Goal: Information Seeking & Learning: Learn about a topic

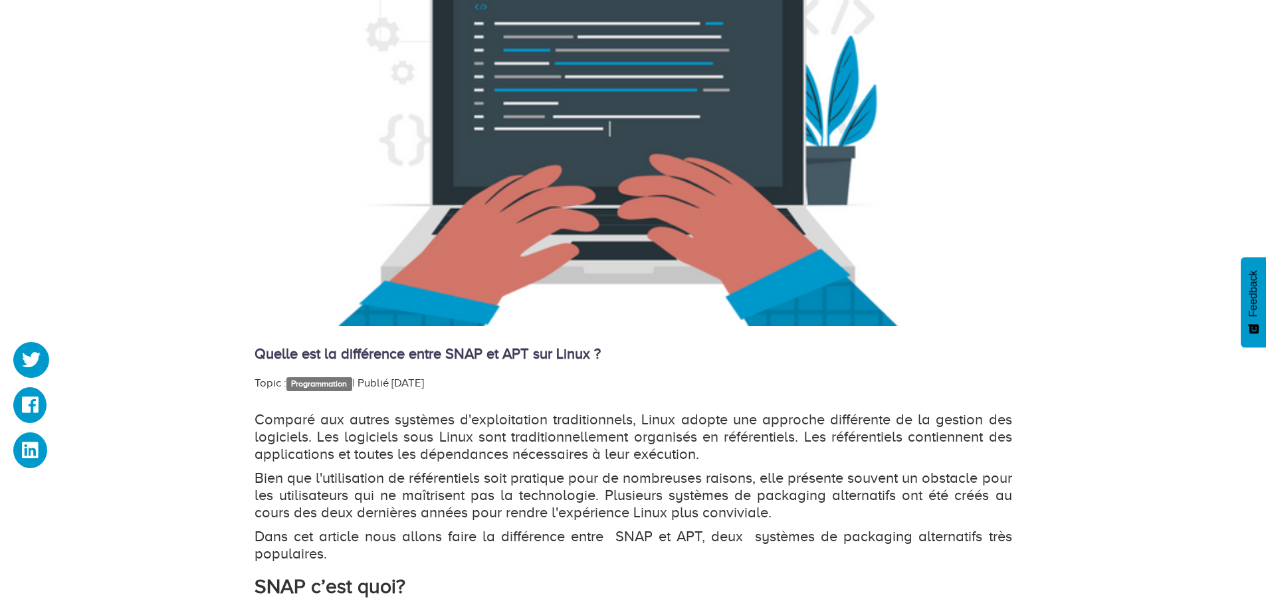
scroll to position [532, 0]
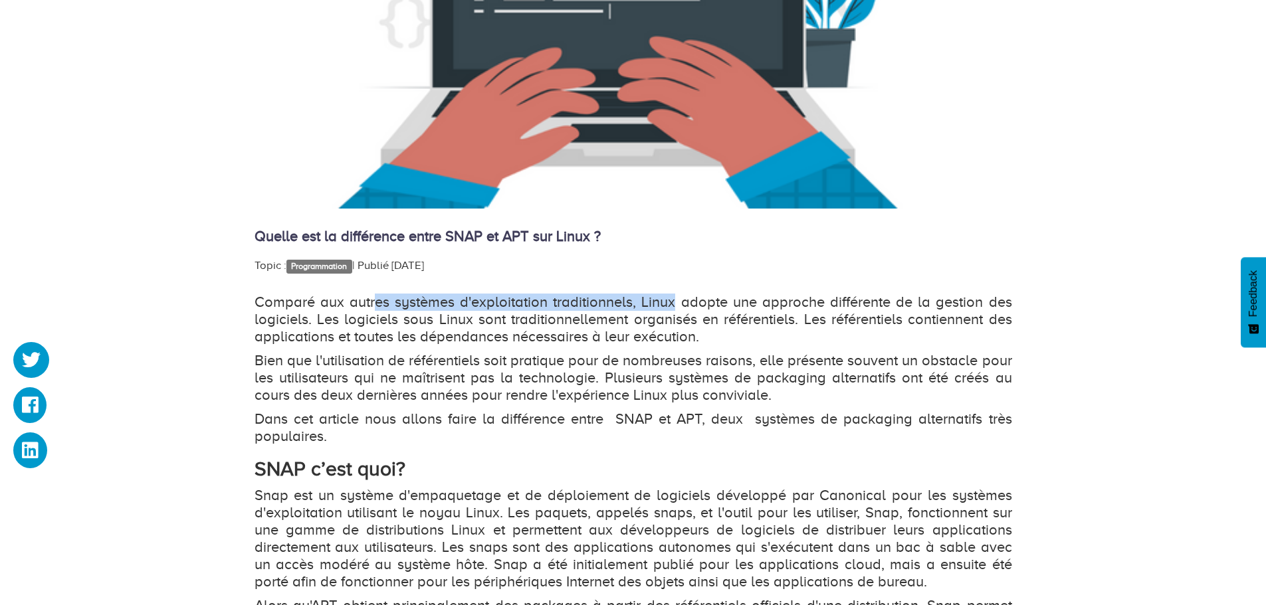
drag, startPoint x: 391, startPoint y: 302, endPoint x: 699, endPoint y: 304, distance: 307.7
click at [694, 305] on p "Comparé aux autres systèmes d'exploitation traditionnels, Linux adopte une appr…" at bounding box center [634, 320] width 758 height 52
drag, startPoint x: 970, startPoint y: 301, endPoint x: 407, endPoint y: 310, distance: 562.9
click at [410, 310] on p "Comparé aux autres systèmes d'exploitation traditionnels, Linux adopte une appr…" at bounding box center [634, 320] width 758 height 52
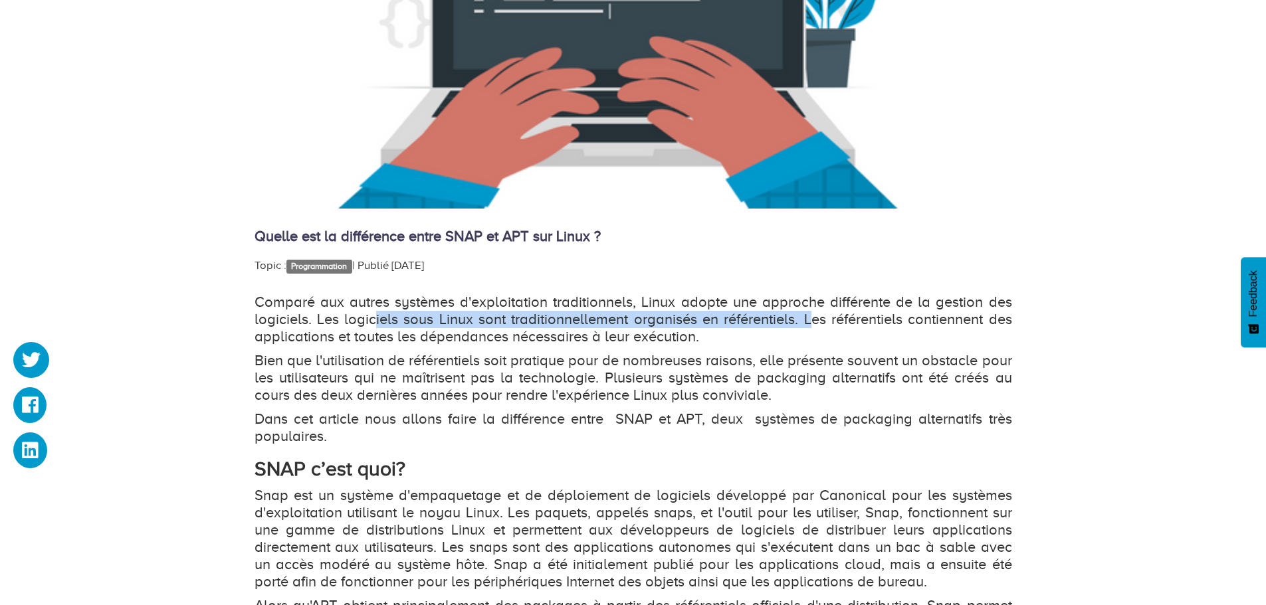
drag, startPoint x: 373, startPoint y: 326, endPoint x: 810, endPoint y: 315, distance: 436.7
click at [810, 315] on p "Comparé aux autres systèmes d'exploitation traditionnels, Linux adopte une appr…" at bounding box center [634, 320] width 758 height 52
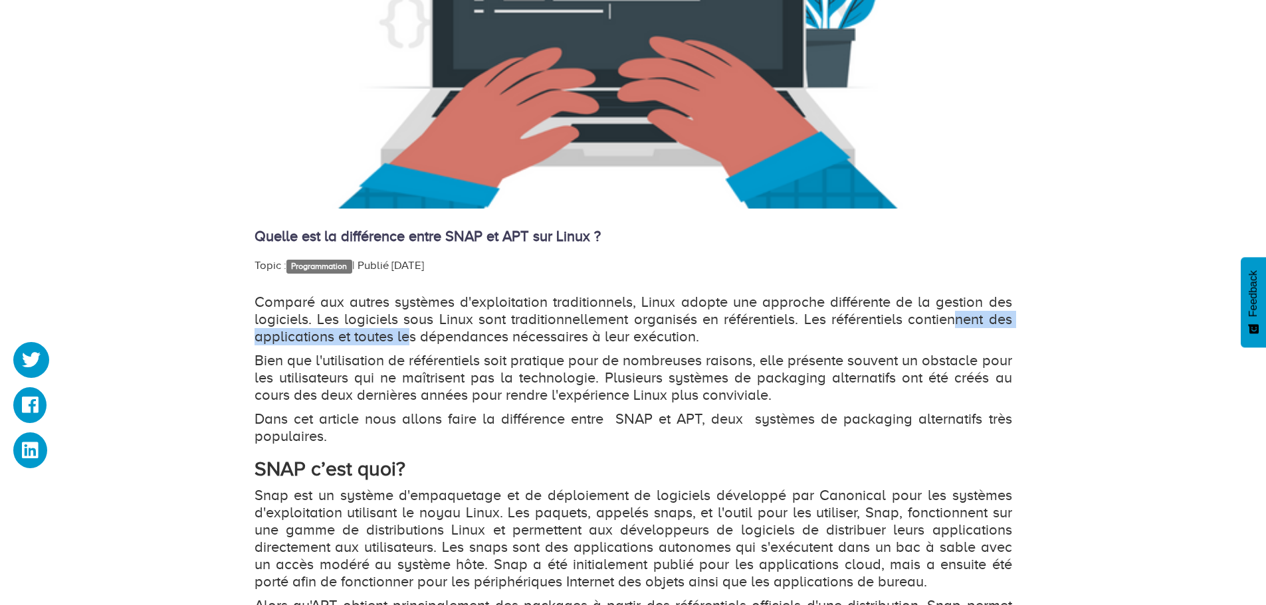
drag, startPoint x: 952, startPoint y: 318, endPoint x: 410, endPoint y: 335, distance: 542.5
click at [410, 335] on p "Comparé aux autres systèmes d'exploitation traditionnels, Linux adopte une appr…" at bounding box center [634, 320] width 758 height 52
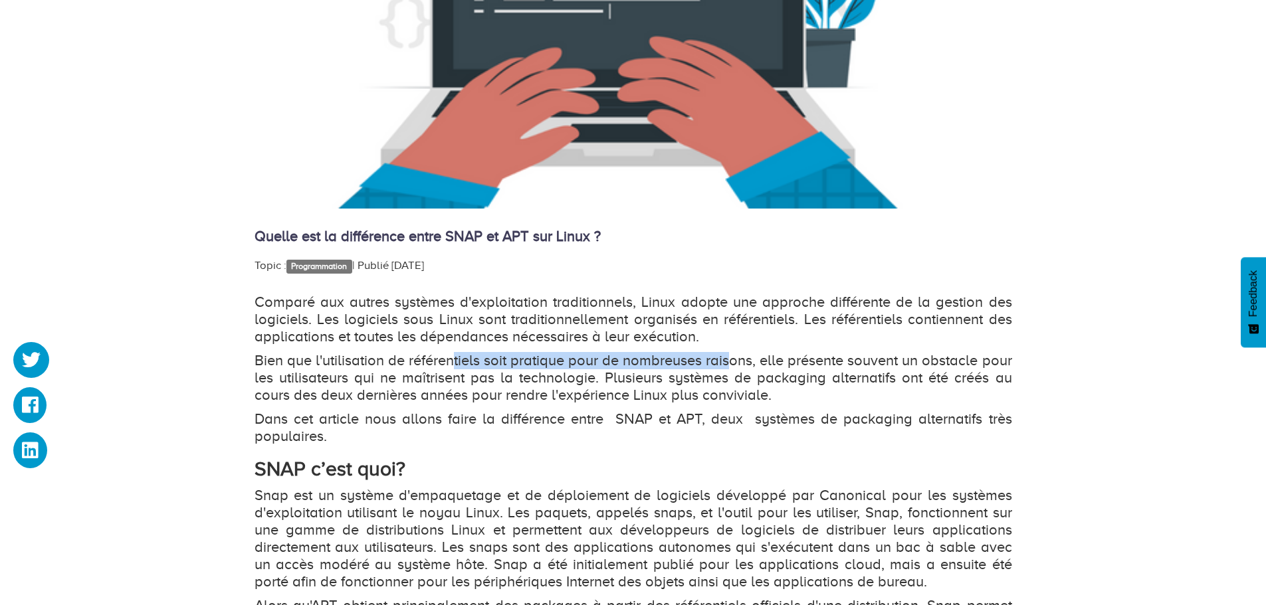
drag, startPoint x: 509, startPoint y: 360, endPoint x: 803, endPoint y: 359, distance: 294.4
click at [758, 359] on p "Bien que l'utilisation de référentiels soit pratique pour de nombreuses raisons…" at bounding box center [634, 378] width 758 height 52
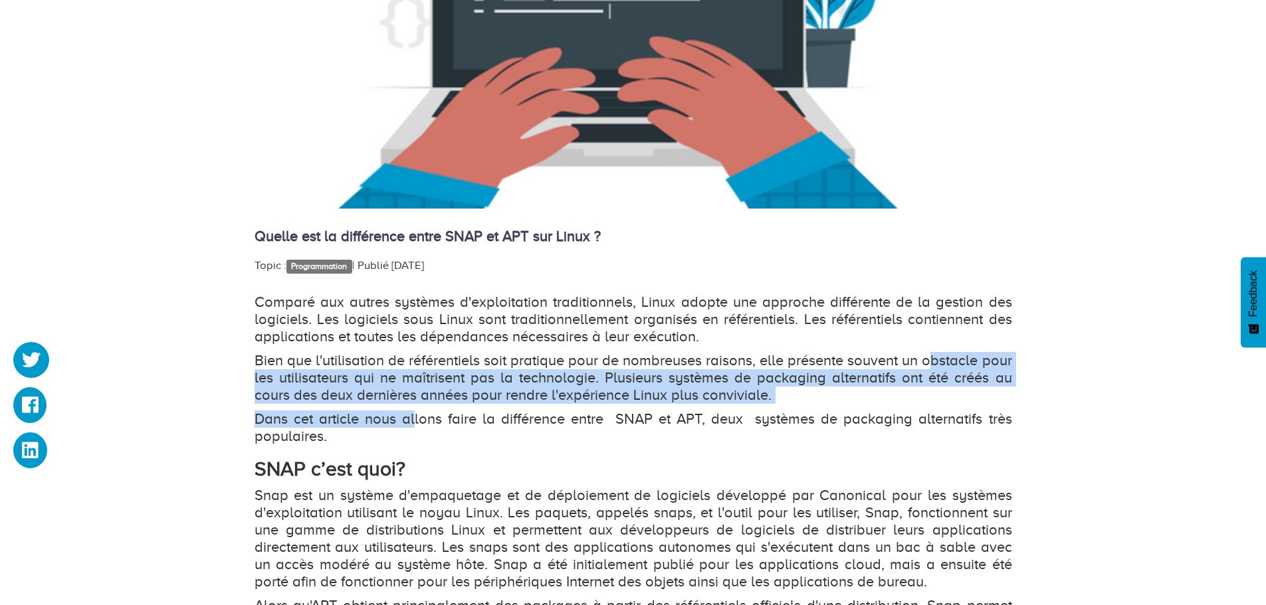
drag, startPoint x: 961, startPoint y: 360, endPoint x: 417, endPoint y: 443, distance: 550.5
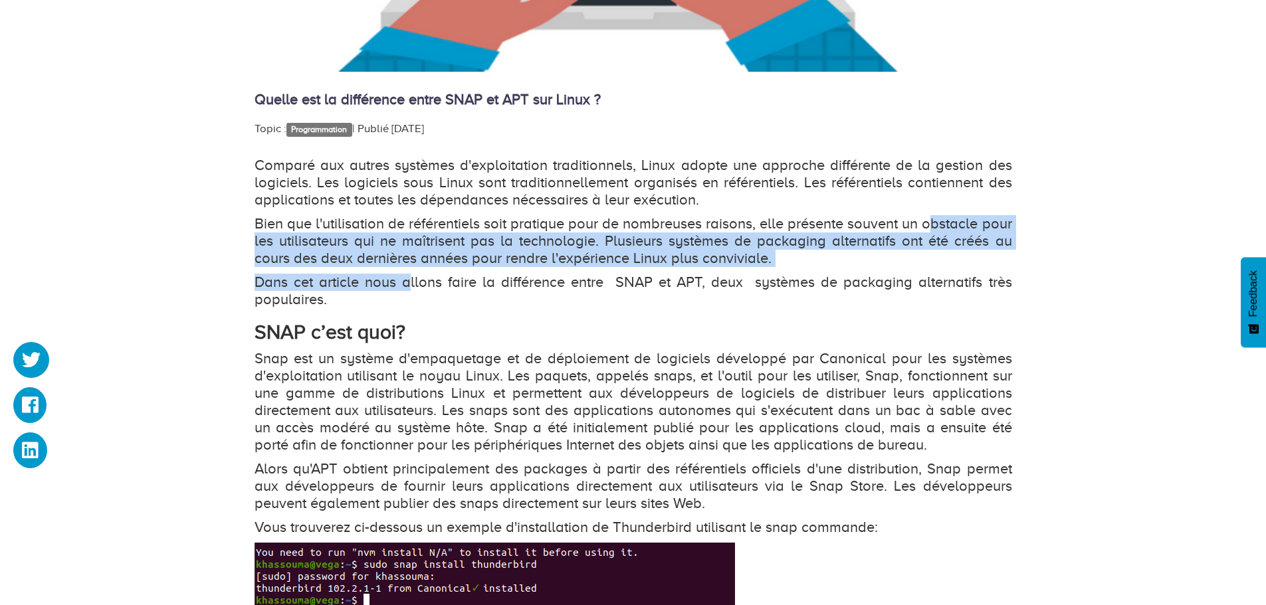
scroll to position [731, 0]
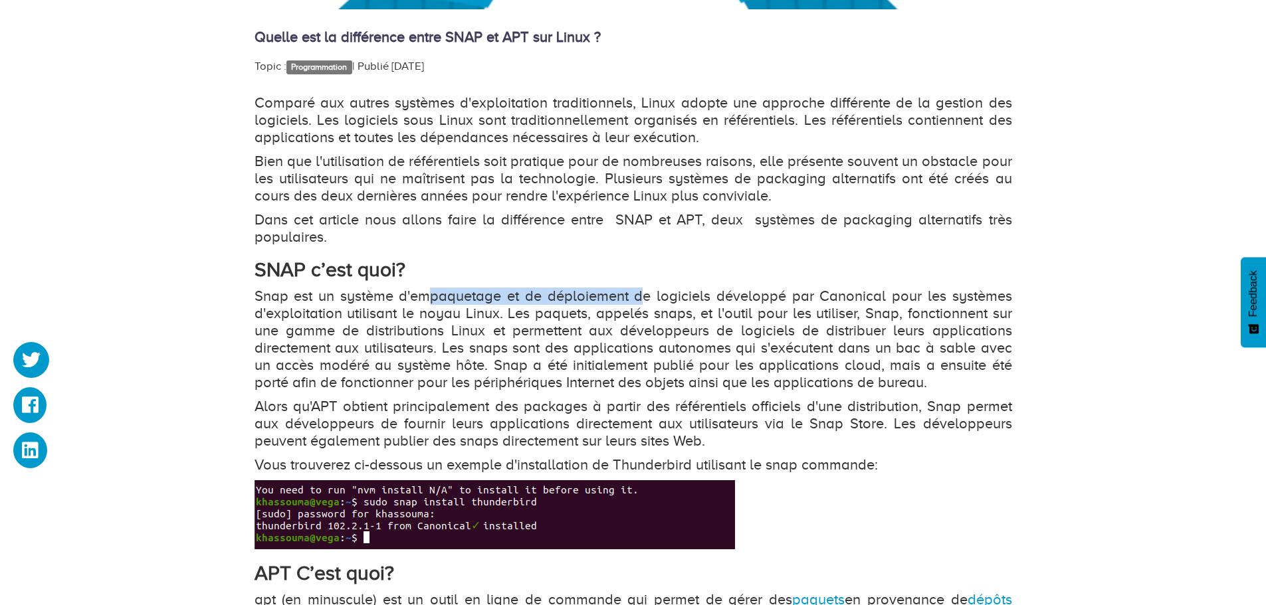
drag, startPoint x: 435, startPoint y: 297, endPoint x: 678, endPoint y: 298, distance: 243.2
click at [663, 297] on p "Snap est un système d'empaquetage et de déploiement de logiciels développé par …" at bounding box center [634, 340] width 758 height 104
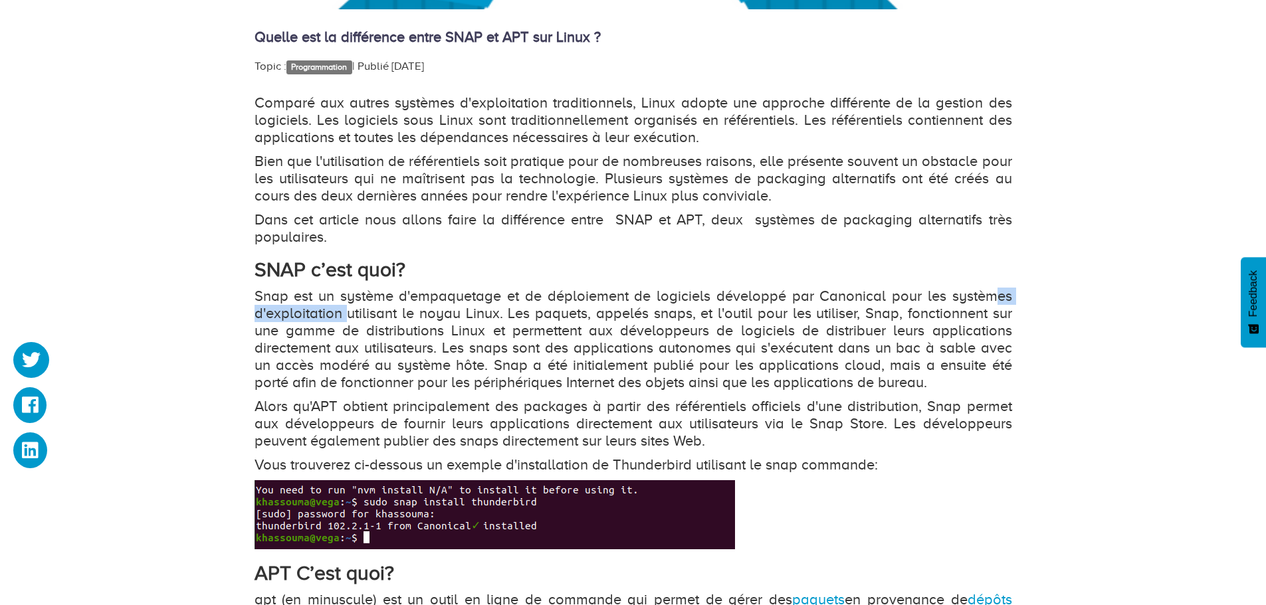
drag, startPoint x: 997, startPoint y: 295, endPoint x: 336, endPoint y: 316, distance: 660.9
click at [336, 316] on p "Snap est un système d'empaquetage et de déploiement de logiciels développé par …" at bounding box center [634, 340] width 758 height 104
drag, startPoint x: 441, startPoint y: 314, endPoint x: 686, endPoint y: 311, distance: 245.2
click at [582, 310] on p "Snap est un système d'empaquetage et de déploiement de logiciels développé par …" at bounding box center [634, 340] width 758 height 104
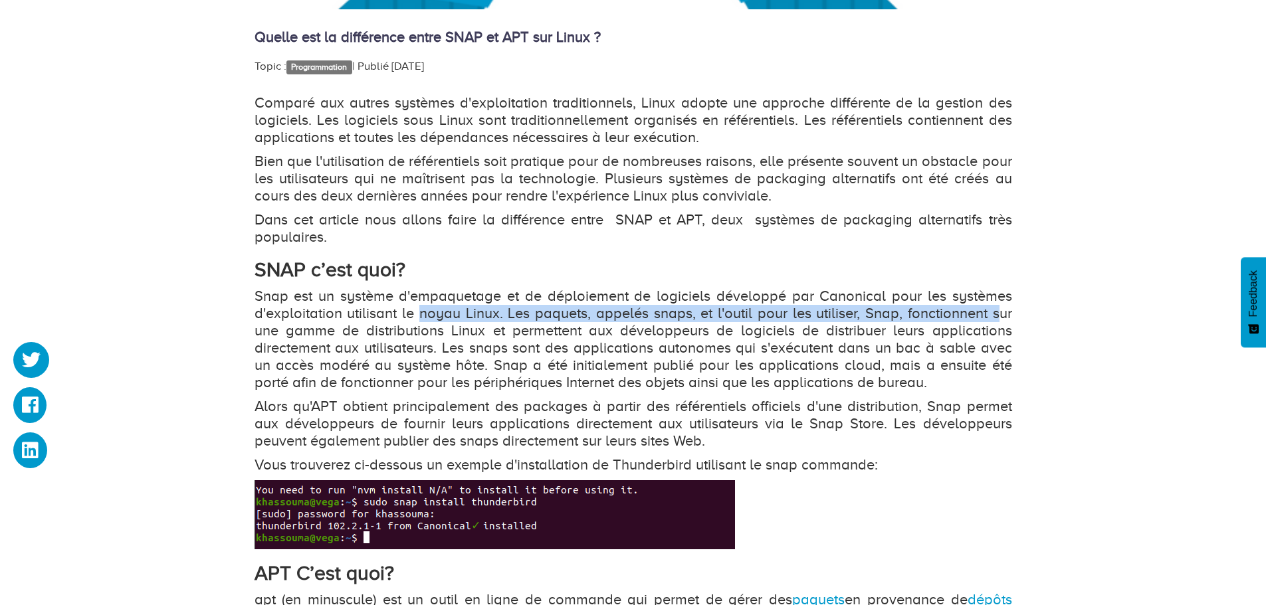
drag, startPoint x: 997, startPoint y: 306, endPoint x: 407, endPoint y: 313, distance: 590.1
click at [409, 312] on p "Snap est un système d'empaquetage et de déploiement de logiciels développé par …" at bounding box center [634, 340] width 758 height 104
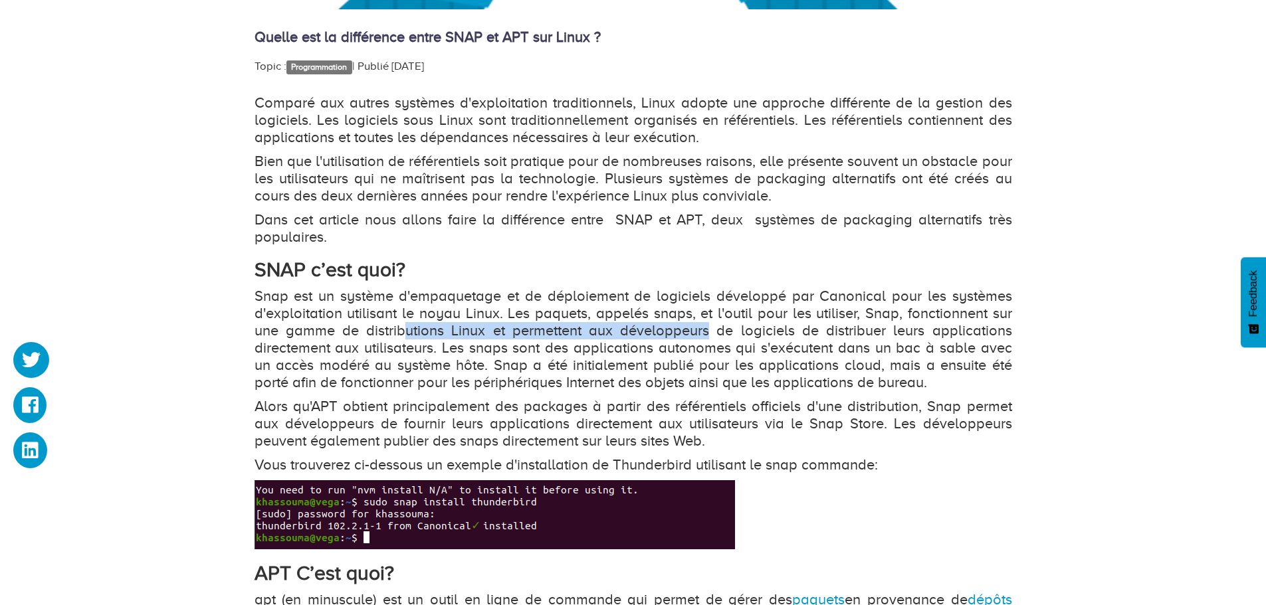
drag, startPoint x: 510, startPoint y: 329, endPoint x: 825, endPoint y: 329, distance: 315.7
click at [803, 329] on p "Snap est un système d'empaquetage et de déploiement de logiciels développé par …" at bounding box center [634, 340] width 758 height 104
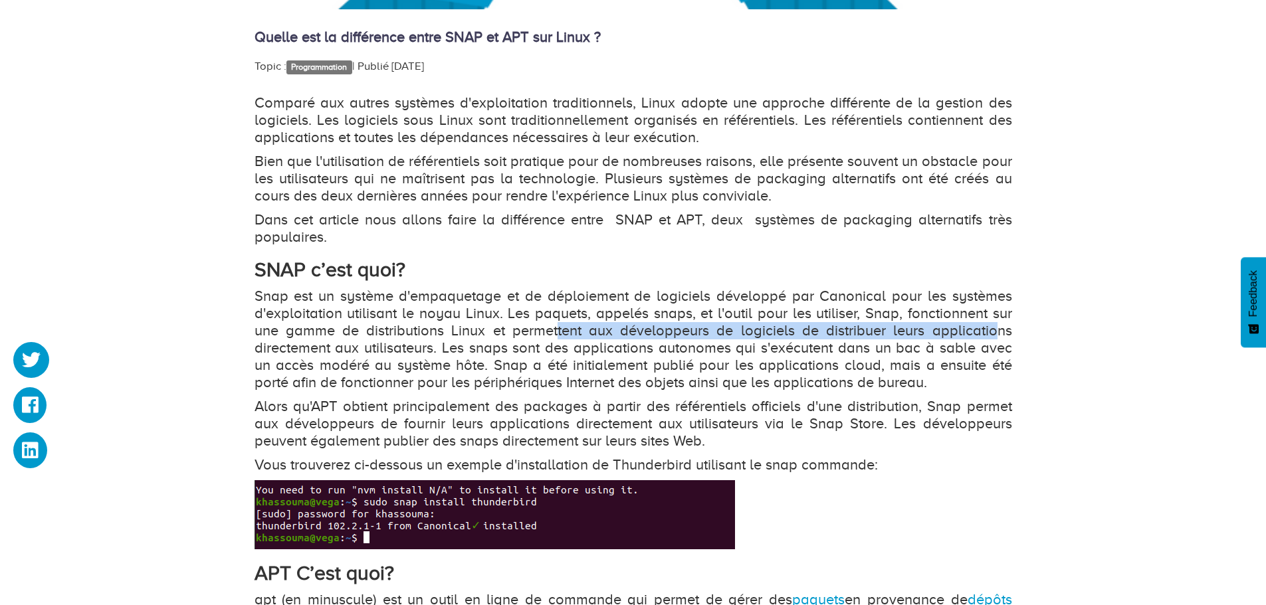
drag, startPoint x: 994, startPoint y: 331, endPoint x: 515, endPoint y: 328, distance: 479.1
click at [534, 325] on p "Snap est un système d'empaquetage et de déploiement de logiciels développé par …" at bounding box center [634, 340] width 758 height 104
click at [882, 335] on p "Snap est un système d'empaquetage et de déploiement de logiciels développé par …" at bounding box center [634, 340] width 758 height 104
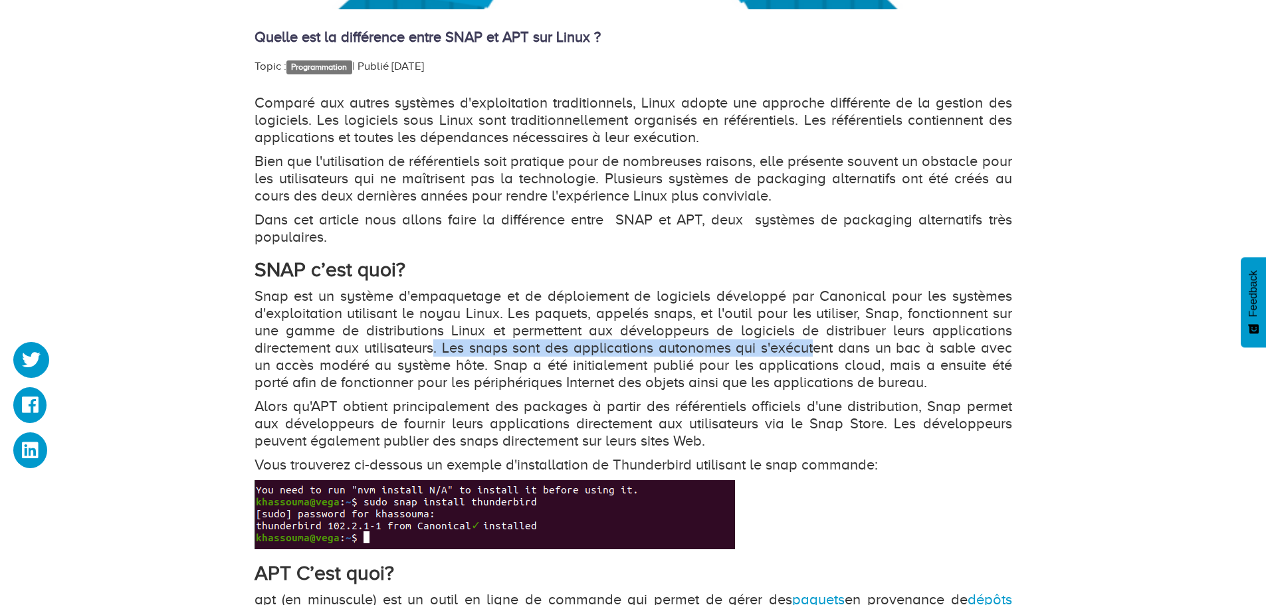
drag, startPoint x: 430, startPoint y: 347, endPoint x: 844, endPoint y: 350, distance: 414.0
click at [811, 350] on p "Snap est un système d'empaquetage et de déploiement de logiciels développé par …" at bounding box center [634, 340] width 758 height 104
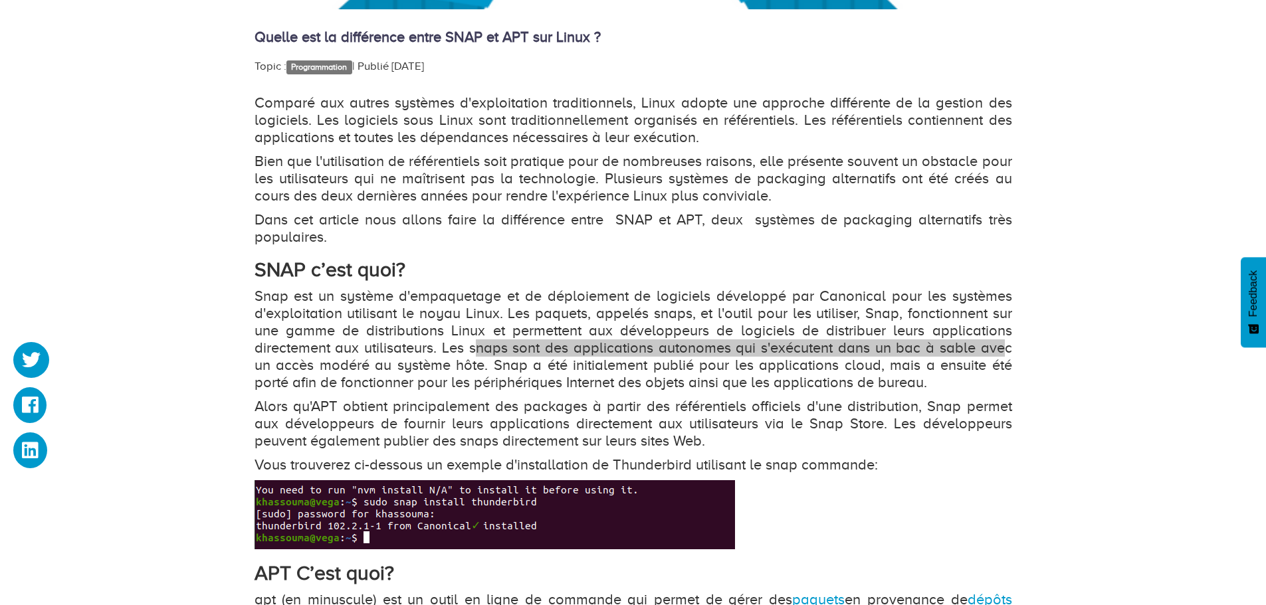
drag, startPoint x: 988, startPoint y: 348, endPoint x: 442, endPoint y: 350, distance: 546.2
click at [449, 349] on p "Snap est un système d'empaquetage et de déploiement de logiciels développé par …" at bounding box center [634, 340] width 758 height 104
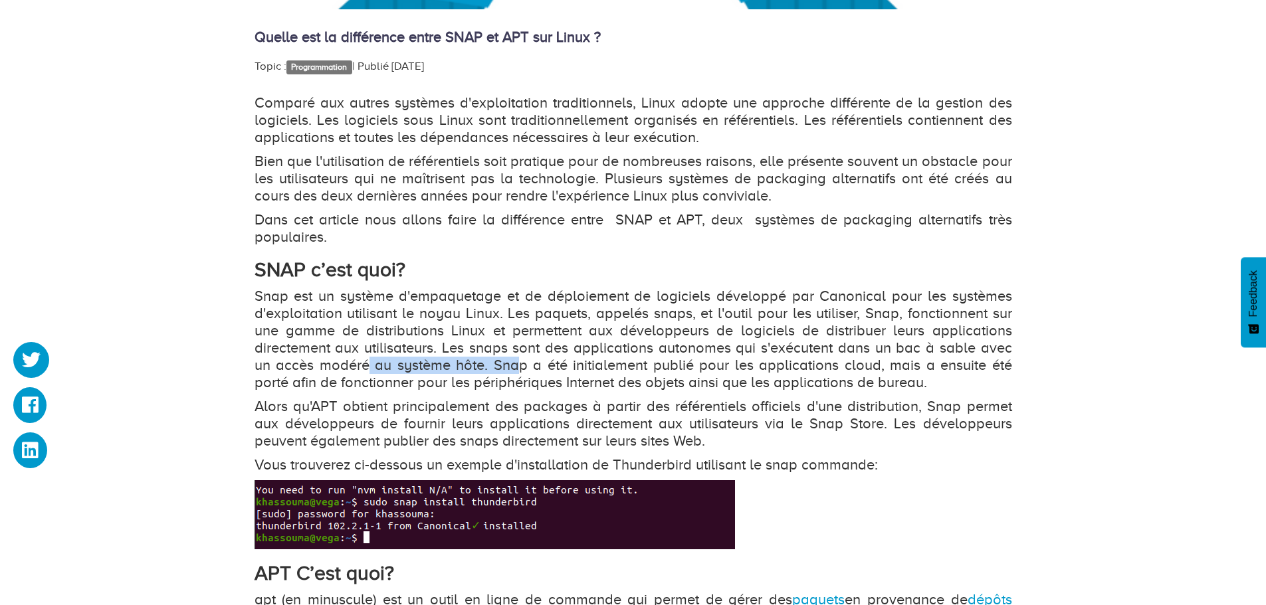
drag, startPoint x: 343, startPoint y: 363, endPoint x: 523, endPoint y: 368, distance: 180.2
click at [511, 368] on p "Snap est un système d'empaquetage et de déploiement de logiciels développé par …" at bounding box center [634, 340] width 758 height 104
drag, startPoint x: 770, startPoint y: 369, endPoint x: 532, endPoint y: 364, distance: 238.0
click at [532, 364] on p "Snap est un système d'empaquetage et de déploiement de logiciels développé par …" at bounding box center [634, 340] width 758 height 104
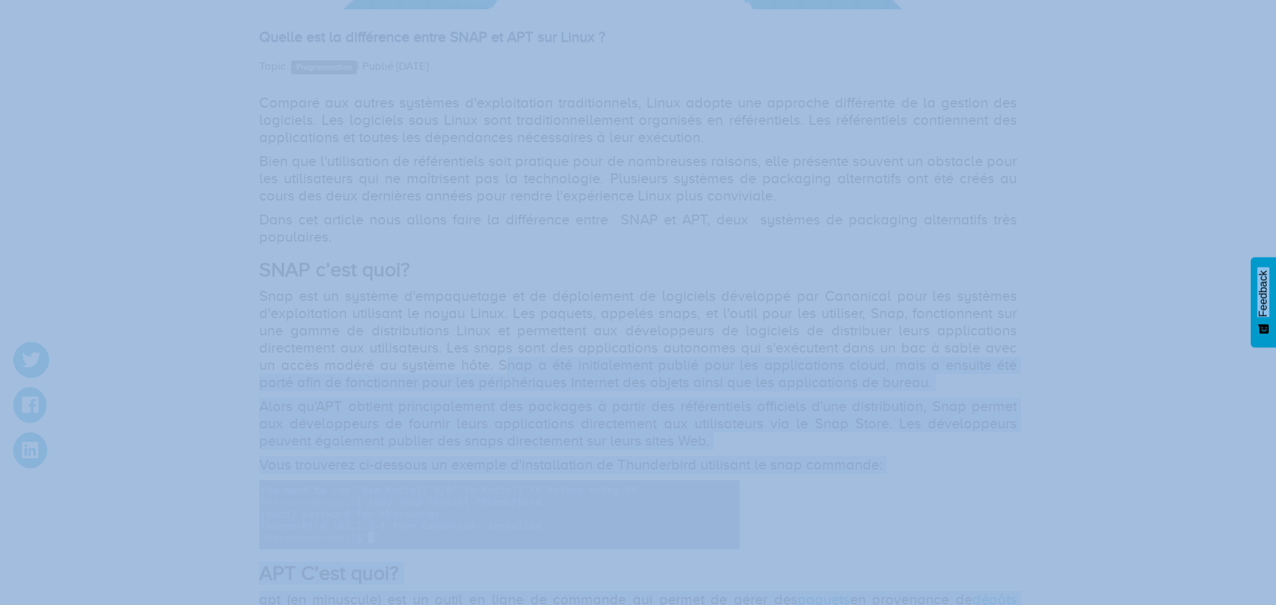
drag, startPoint x: 475, startPoint y: 363, endPoint x: 811, endPoint y: 365, distance: 335.6
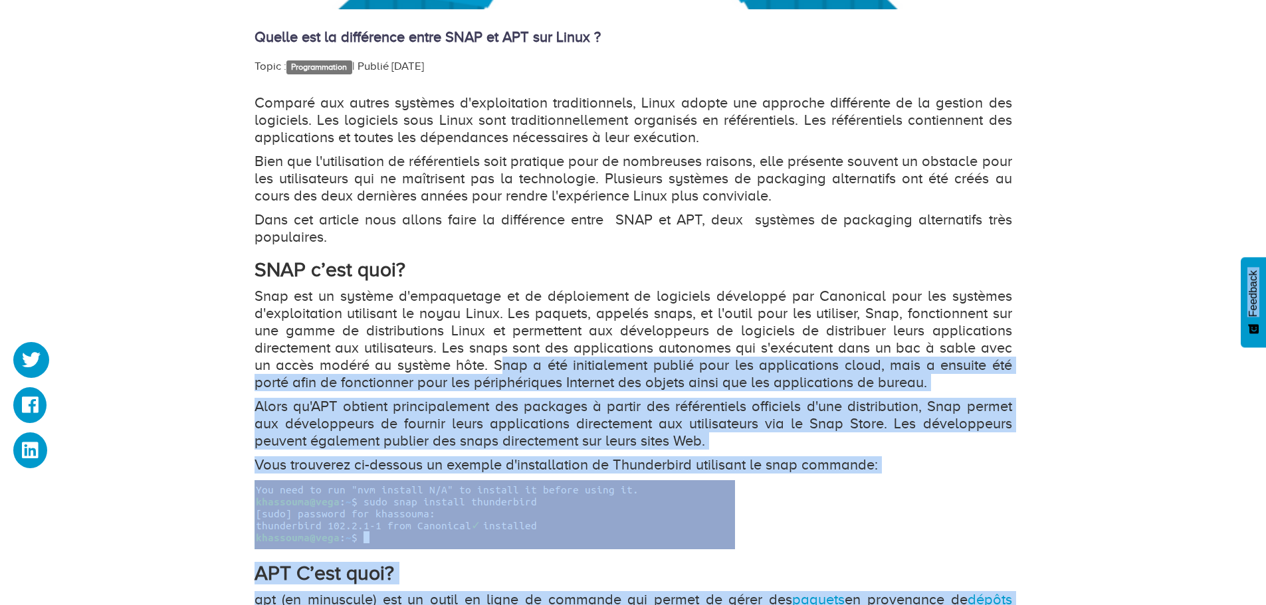
click at [869, 390] on p "Snap est un système d'empaquetage et de déploiement de logiciels développé par …" at bounding box center [634, 340] width 758 height 104
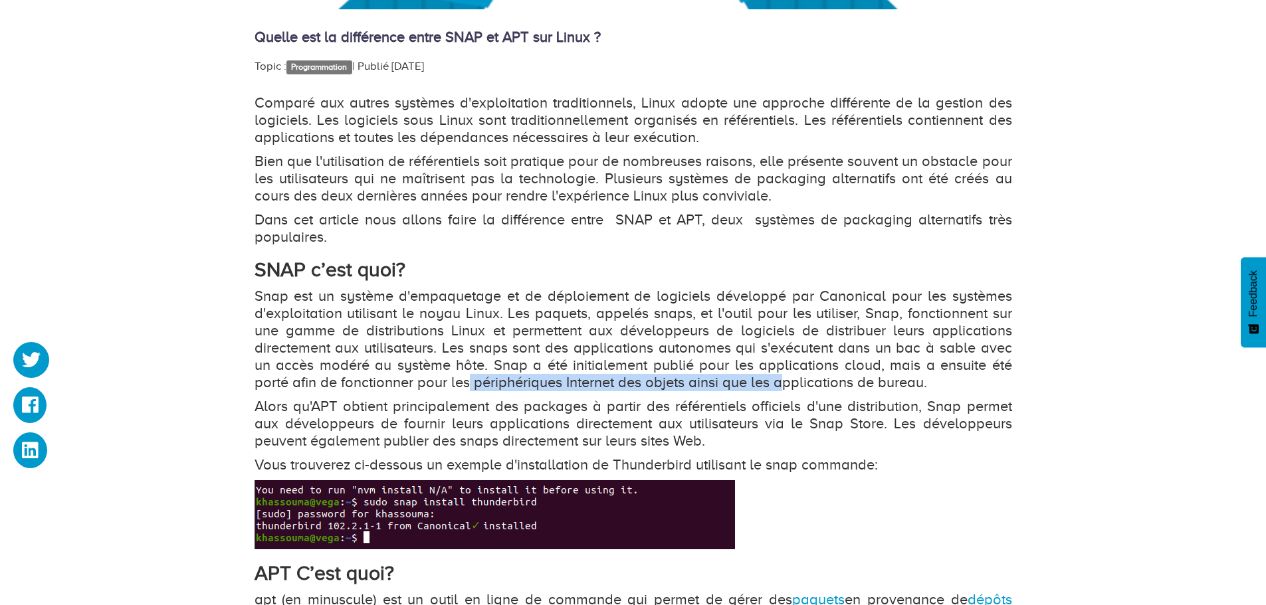
drag, startPoint x: 430, startPoint y: 382, endPoint x: 787, endPoint y: 385, distance: 356.9
click at [750, 385] on p "Snap est un système d'empaquetage et de déploiement de logiciels développé par …" at bounding box center [634, 340] width 758 height 104
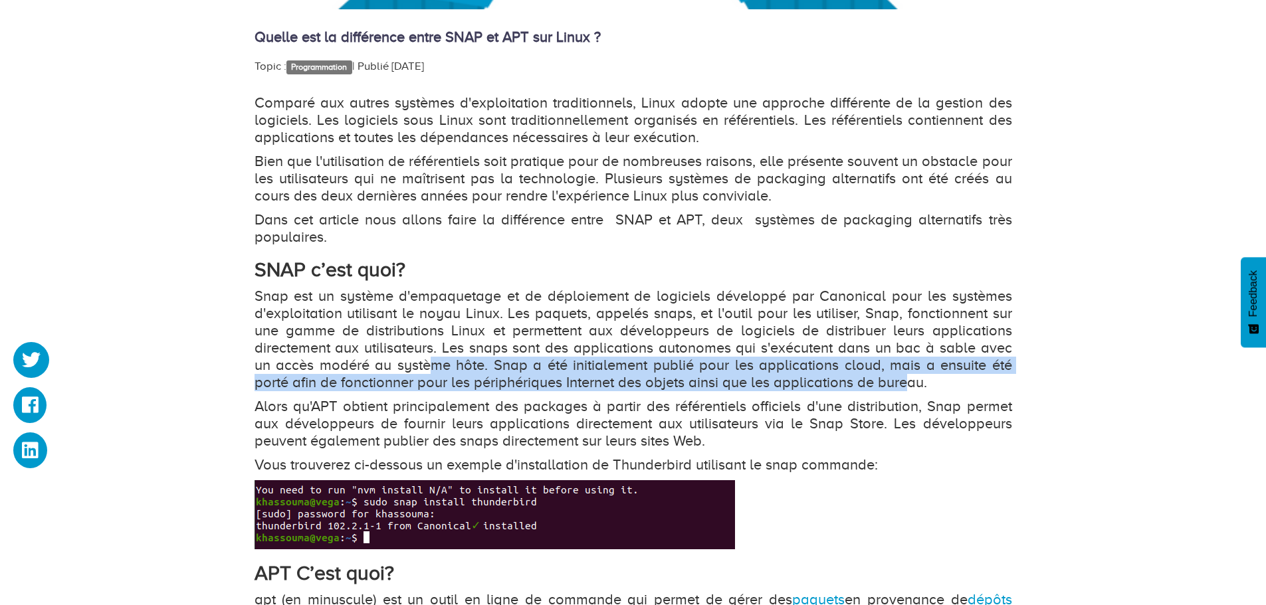
drag, startPoint x: 869, startPoint y: 383, endPoint x: 381, endPoint y: 371, distance: 487.2
click at [393, 369] on p "Snap est un système d'empaquetage et de déploiement de logiciels développé par …" at bounding box center [634, 340] width 758 height 104
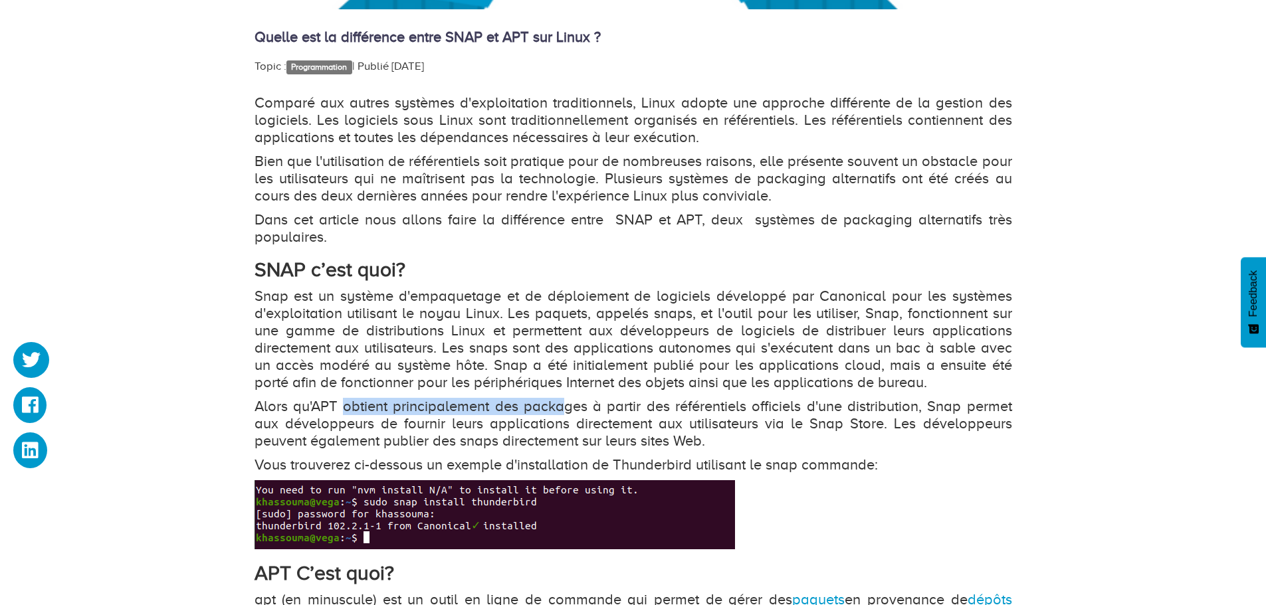
drag, startPoint x: 343, startPoint y: 407, endPoint x: 594, endPoint y: 405, distance: 251.2
click at [577, 405] on p "Alors qu'APT obtient principalement des packages à partir des référentiels offi…" at bounding box center [634, 424] width 758 height 52
drag, startPoint x: 739, startPoint y: 403, endPoint x: 473, endPoint y: 403, distance: 265.8
click at [473, 403] on p "Alors qu'APT obtient principalement des packages à partir des référentiels offi…" at bounding box center [634, 424] width 758 height 52
drag, startPoint x: 417, startPoint y: 403, endPoint x: 603, endPoint y: 410, distance: 186.2
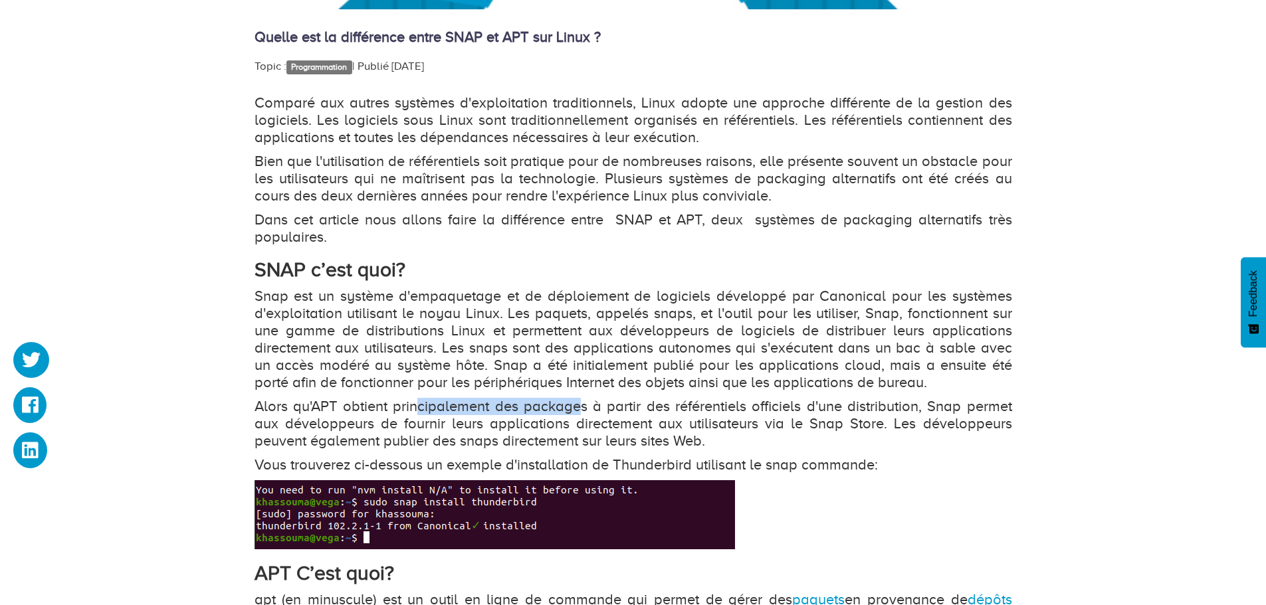
click at [600, 410] on p "Alors qu'APT obtient principalement des packages à partir des référentiels offi…" at bounding box center [634, 424] width 758 height 52
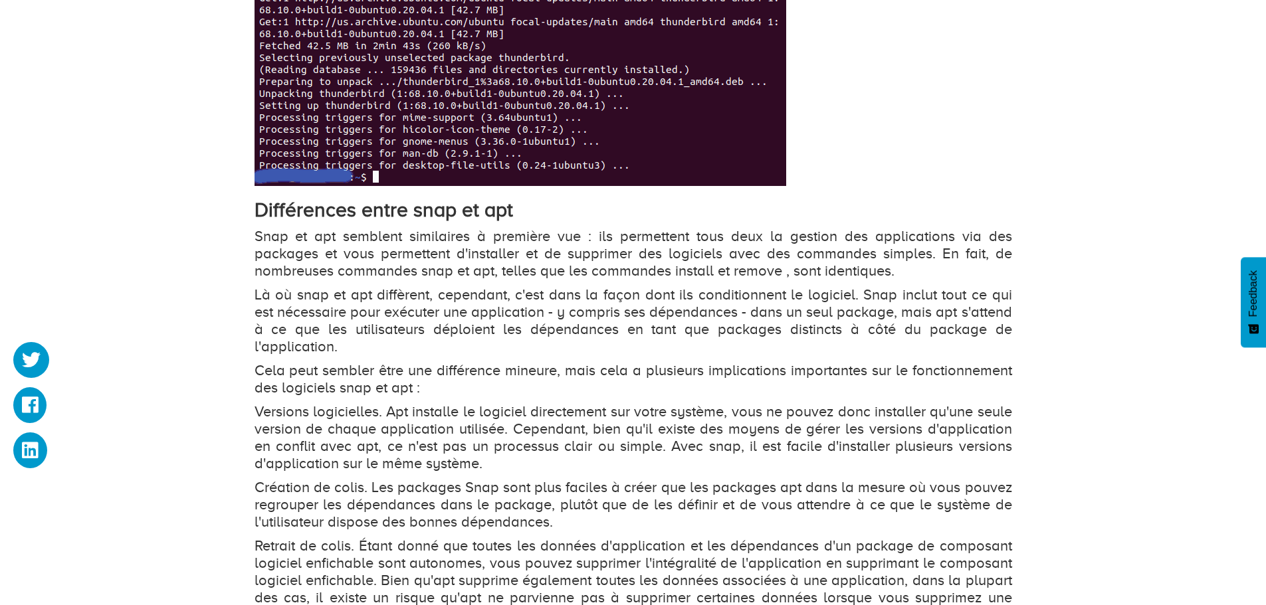
scroll to position [1661, 0]
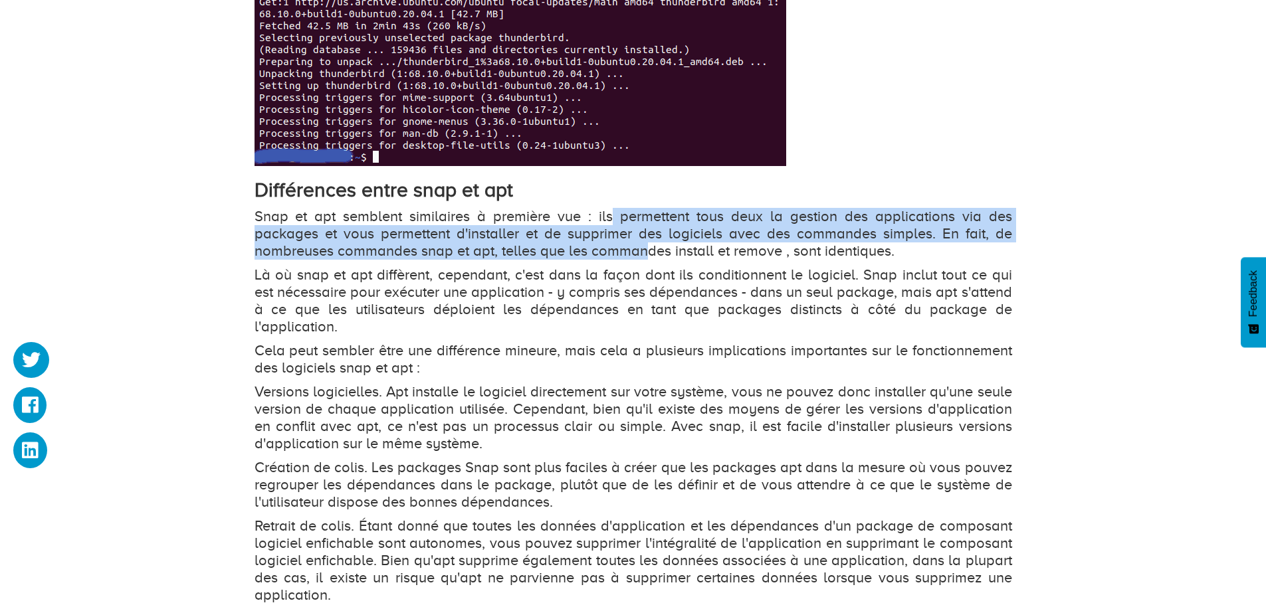
drag, startPoint x: 613, startPoint y: 220, endPoint x: 649, endPoint y: 244, distance: 43.1
click at [649, 244] on p "Snap et apt semblent similaires à première vue : ils permettent tous deux la ge…" at bounding box center [634, 234] width 758 height 52
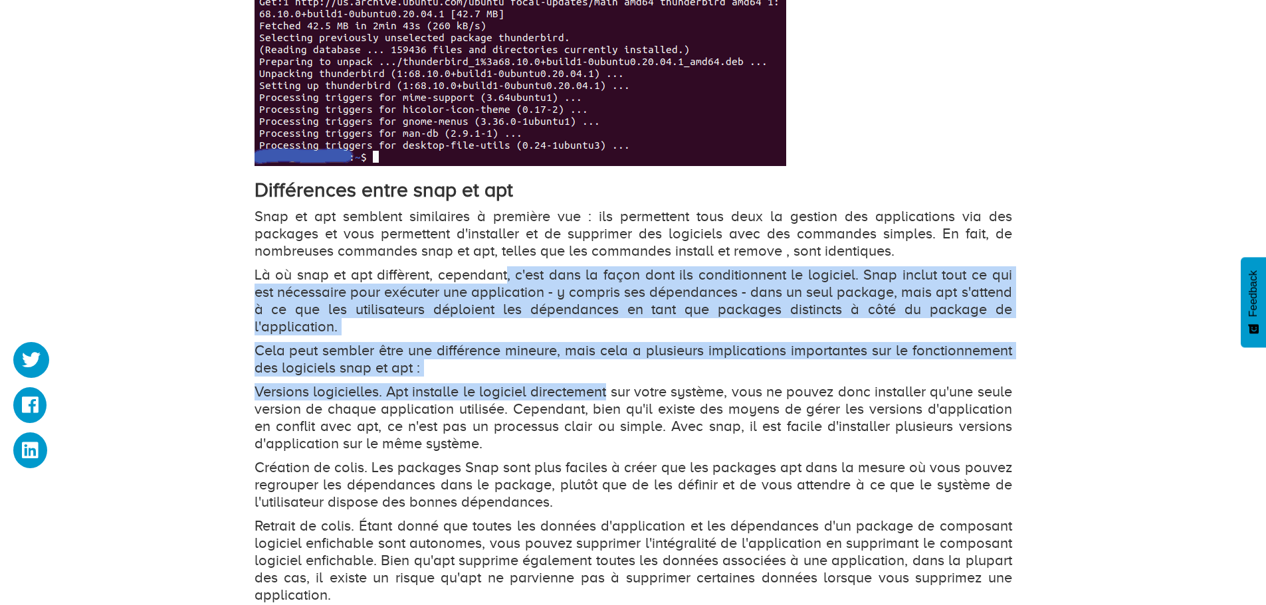
drag, startPoint x: 505, startPoint y: 275, endPoint x: 605, endPoint y: 371, distance: 138.2
click at [605, 371] on div "Comparé aux autres systèmes d'exploitation traditionnels, Linux adopte une appr…" at bounding box center [634, 70] width 758 height 1812
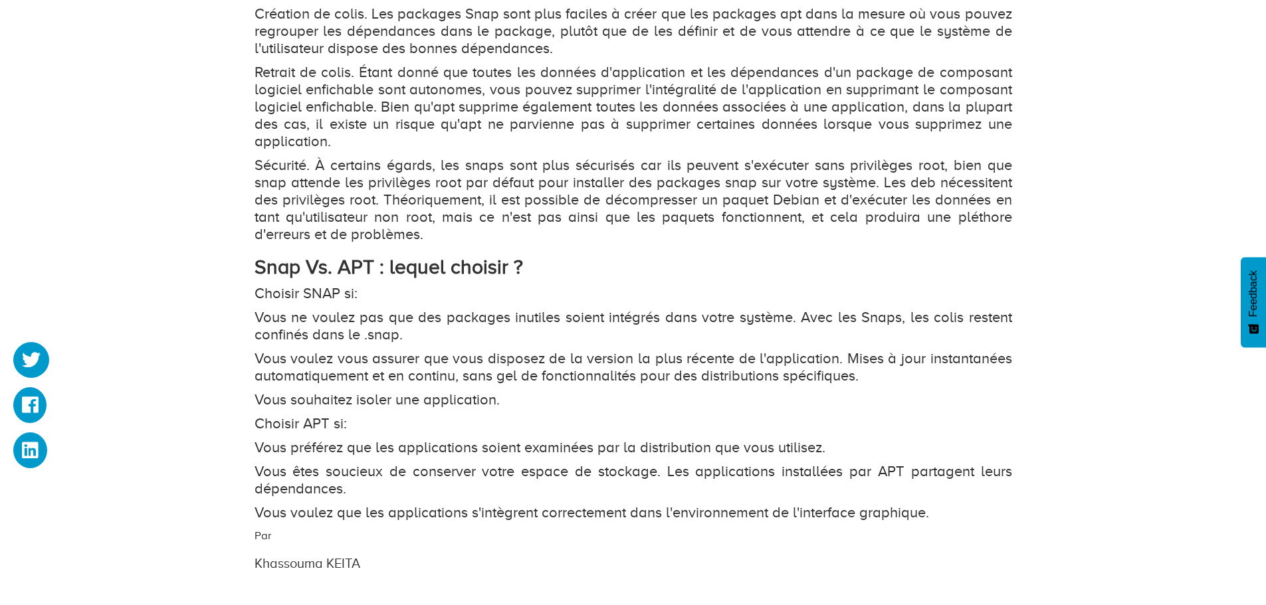
scroll to position [2127, 0]
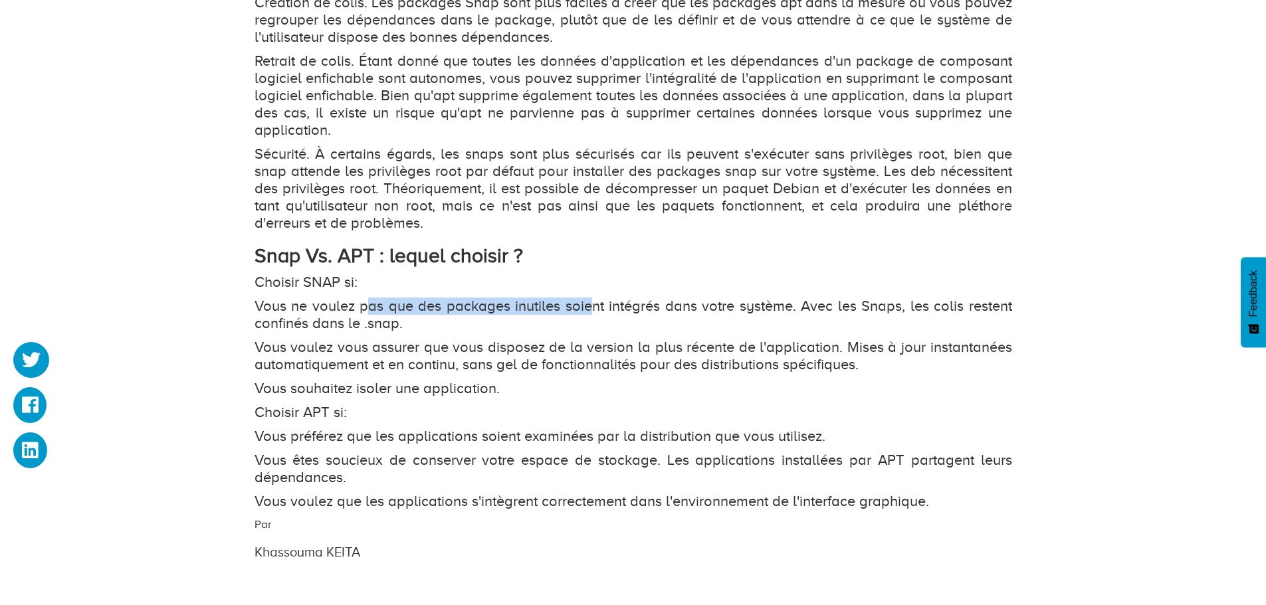
drag, startPoint x: 374, startPoint y: 290, endPoint x: 605, endPoint y: 295, distance: 231.3
click at [599, 298] on p "Vous ne voulez pas que des packages inutiles soient intégrés dans votre système…" at bounding box center [634, 315] width 758 height 35
drag, startPoint x: 905, startPoint y: 287, endPoint x: 416, endPoint y: 309, distance: 489.6
click at [419, 300] on p "Vous ne voulez pas que des packages inutiles soient intégrés dans votre système…" at bounding box center [634, 315] width 758 height 35
click at [411, 339] on p "Vous voulez vous assurer que vous disposez de la version la plus récente de l'a…" at bounding box center [634, 356] width 758 height 35
